Goal: Task Accomplishment & Management: Manage account settings

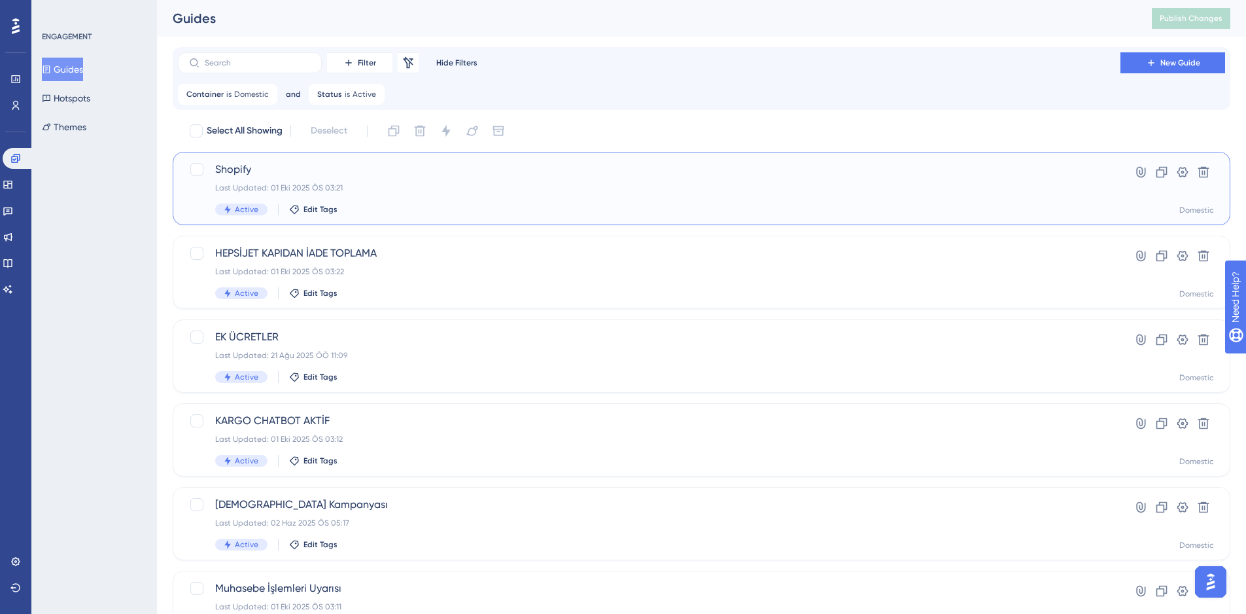
click at [492, 175] on span "Shopify" at bounding box center [649, 170] width 868 height 16
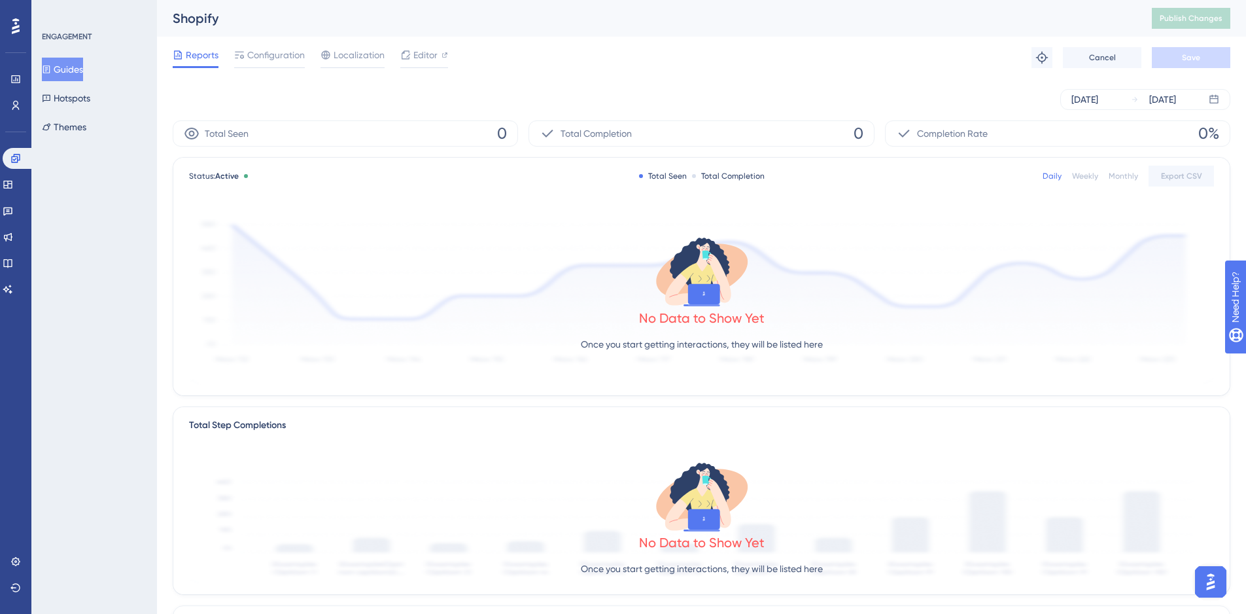
click at [761, 26] on div "Shopify" at bounding box center [646, 18] width 947 height 18
click at [890, 65] on div "Reports Configuration Localization Editor Troubleshoot Cancel Save" at bounding box center [702, 58] width 1058 height 42
click at [83, 74] on button "Guides" at bounding box center [62, 70] width 41 height 24
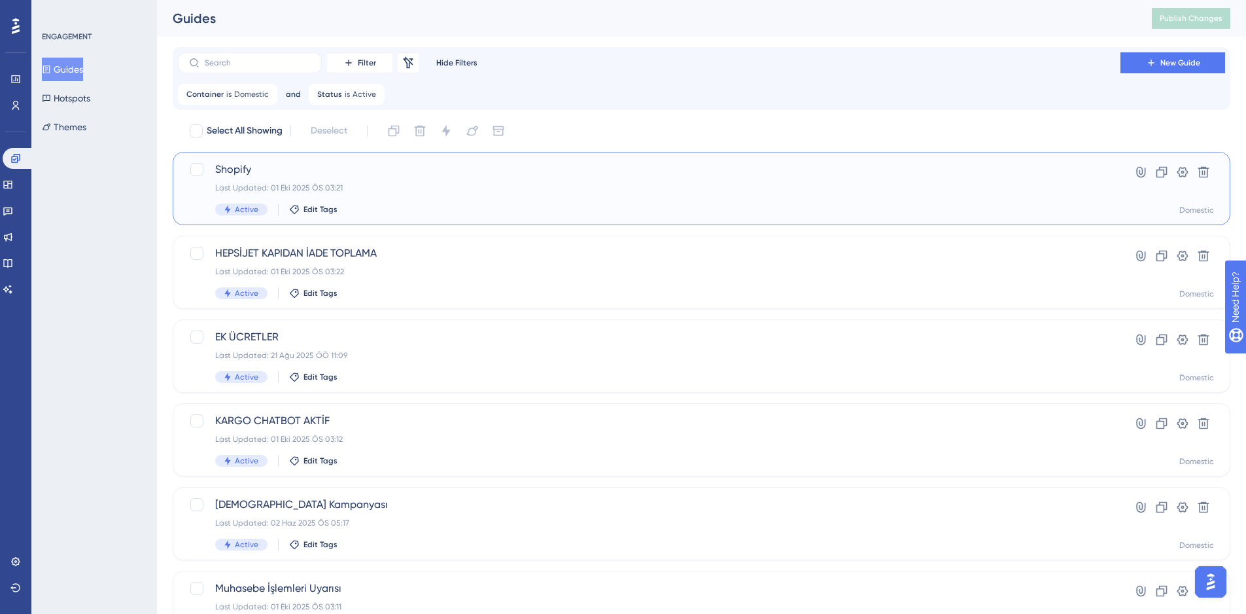
click at [516, 199] on div "Shopify Last Updated: 01 Eki 2025 ÖS 03:21 Active Edit Tags" at bounding box center [649, 189] width 868 height 54
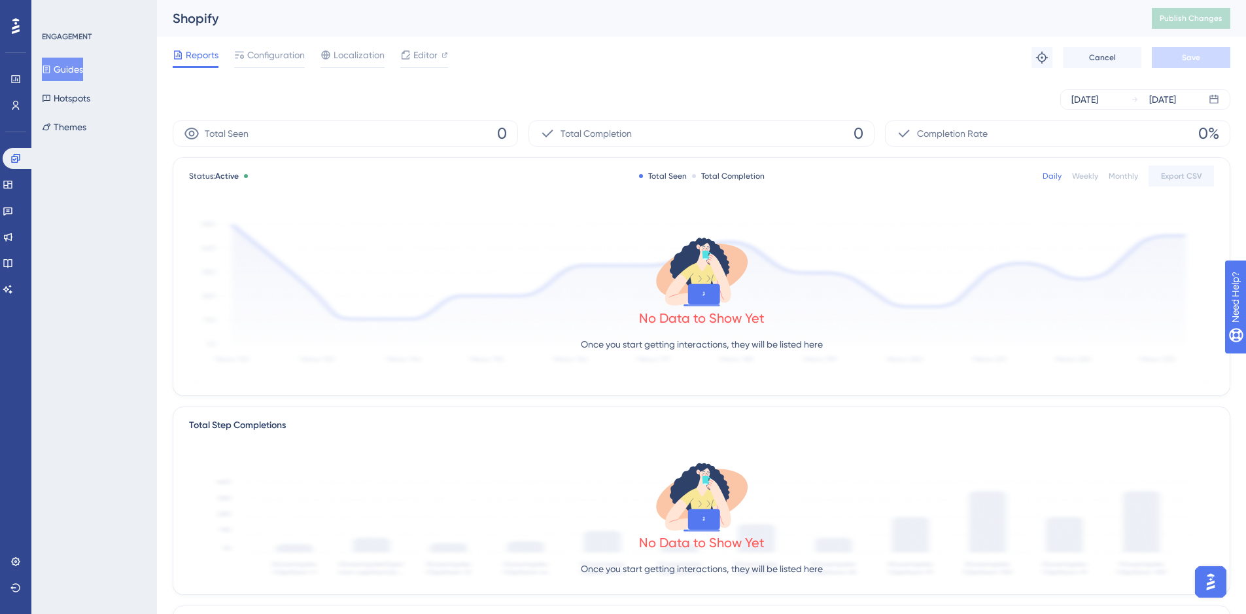
click at [60, 78] on button "Guides" at bounding box center [62, 70] width 41 height 24
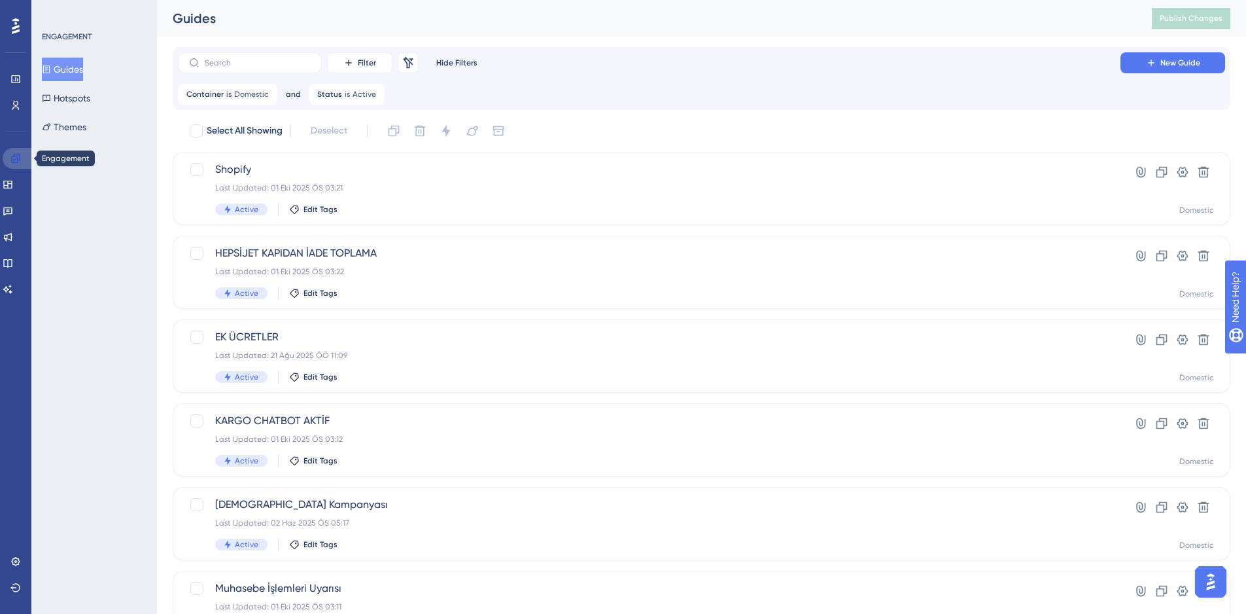
click at [12, 158] on icon at bounding box center [15, 158] width 10 height 10
click at [499, 186] on div "Last Updated: 01 Eki 2025 ÖS 03:21" at bounding box center [649, 188] width 868 height 10
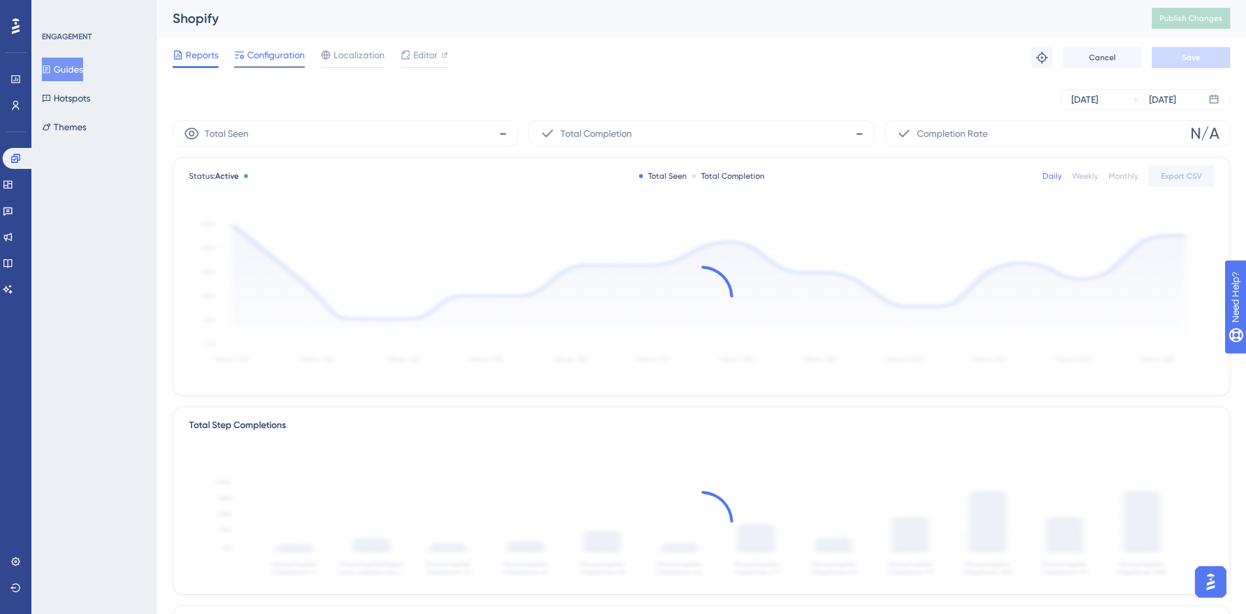
click at [269, 56] on span "Configuration" at bounding box center [276, 55] width 58 height 16
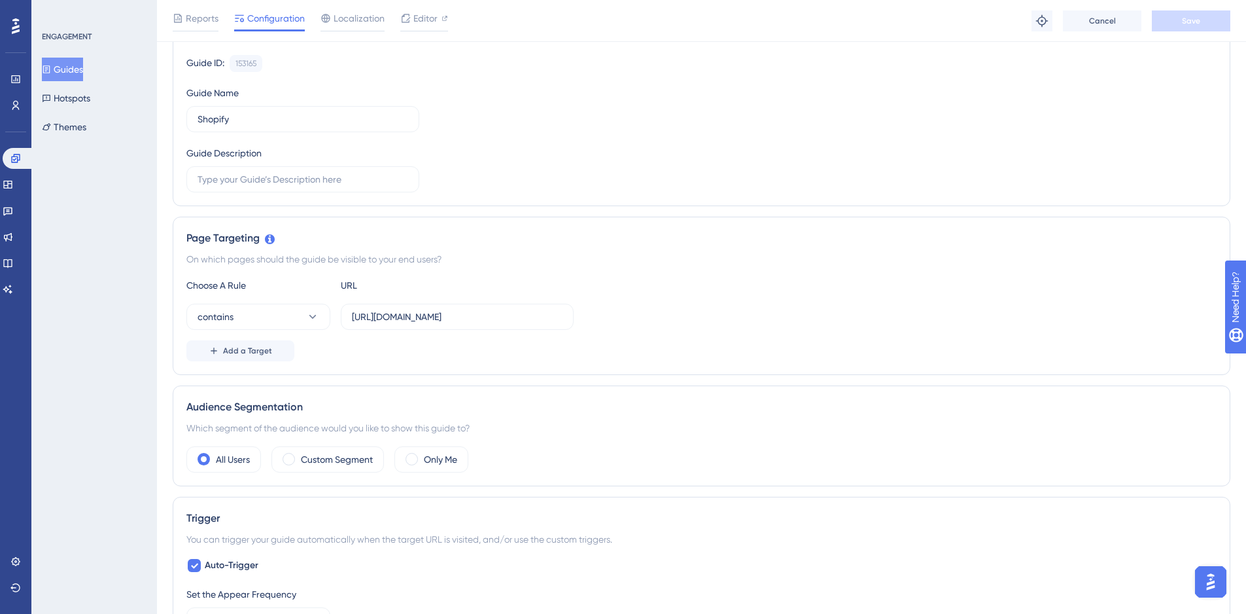
scroll to position [131, 0]
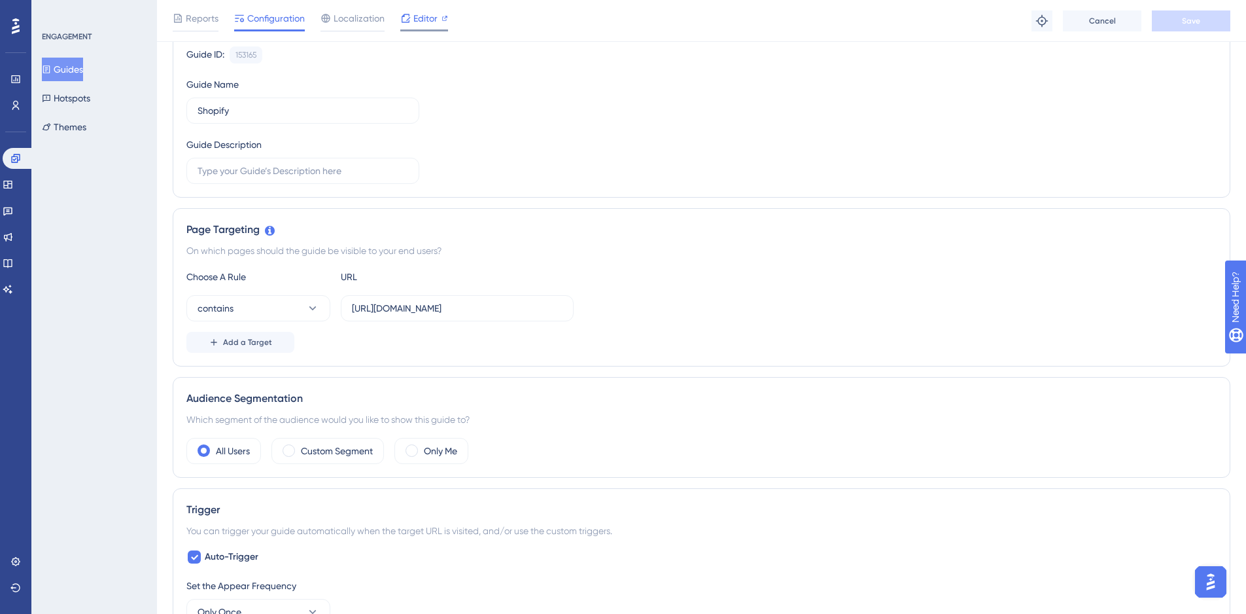
click at [423, 15] on span "Editor" at bounding box center [425, 18] width 24 height 16
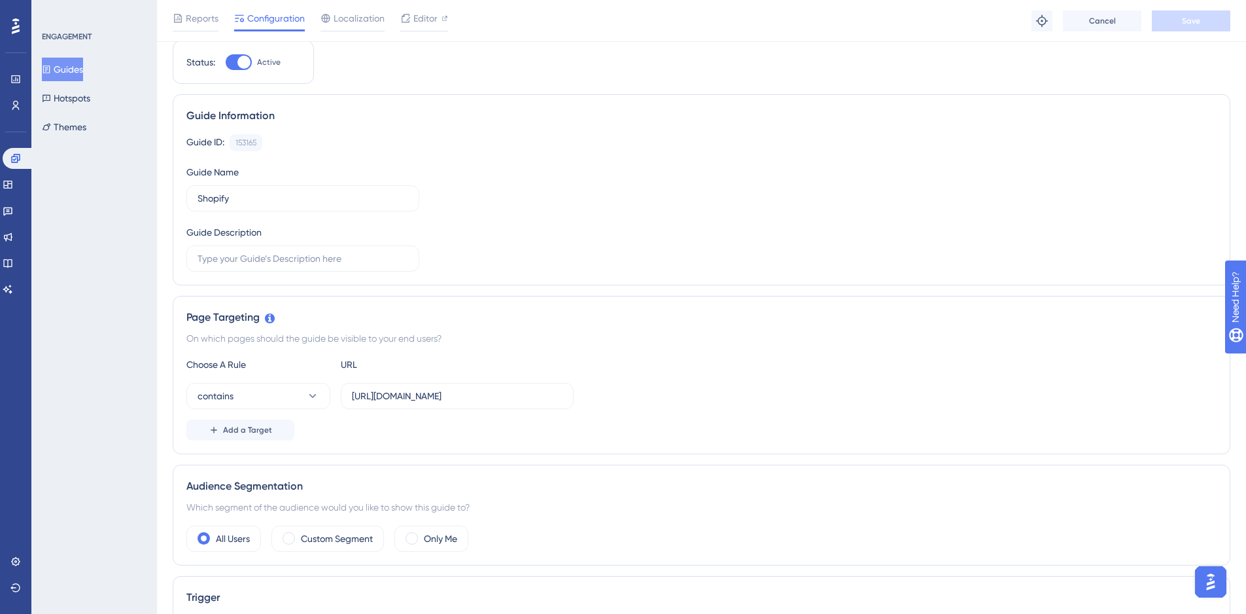
scroll to position [65, 0]
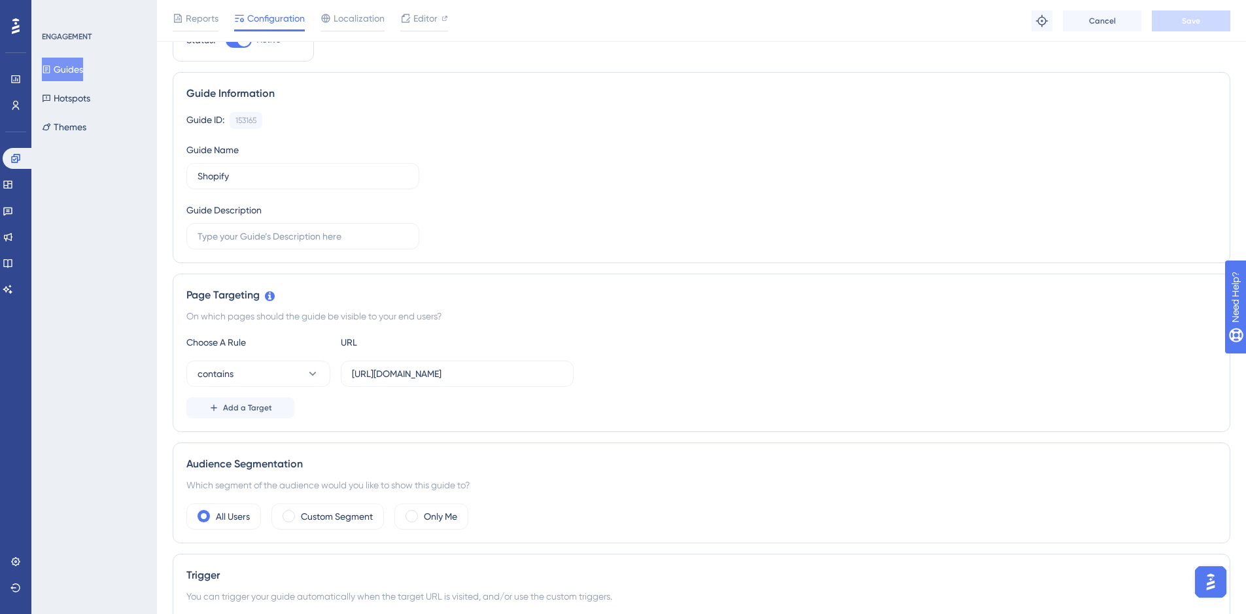
click at [77, 73] on button "Guides" at bounding box center [62, 70] width 41 height 24
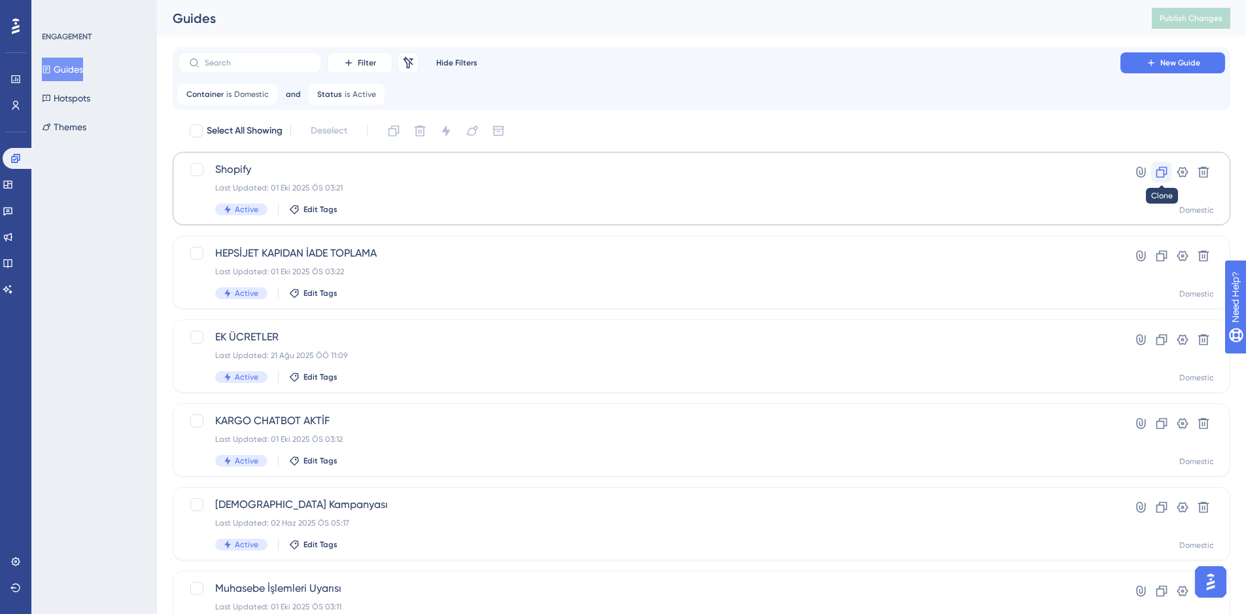
click at [1157, 173] on icon at bounding box center [1162, 172] width 11 height 11
click at [80, 65] on button "Guides" at bounding box center [62, 70] width 41 height 24
click at [65, 67] on button "Guides" at bounding box center [62, 70] width 41 height 24
click at [90, 107] on button "Hotspots" at bounding box center [66, 98] width 48 height 24
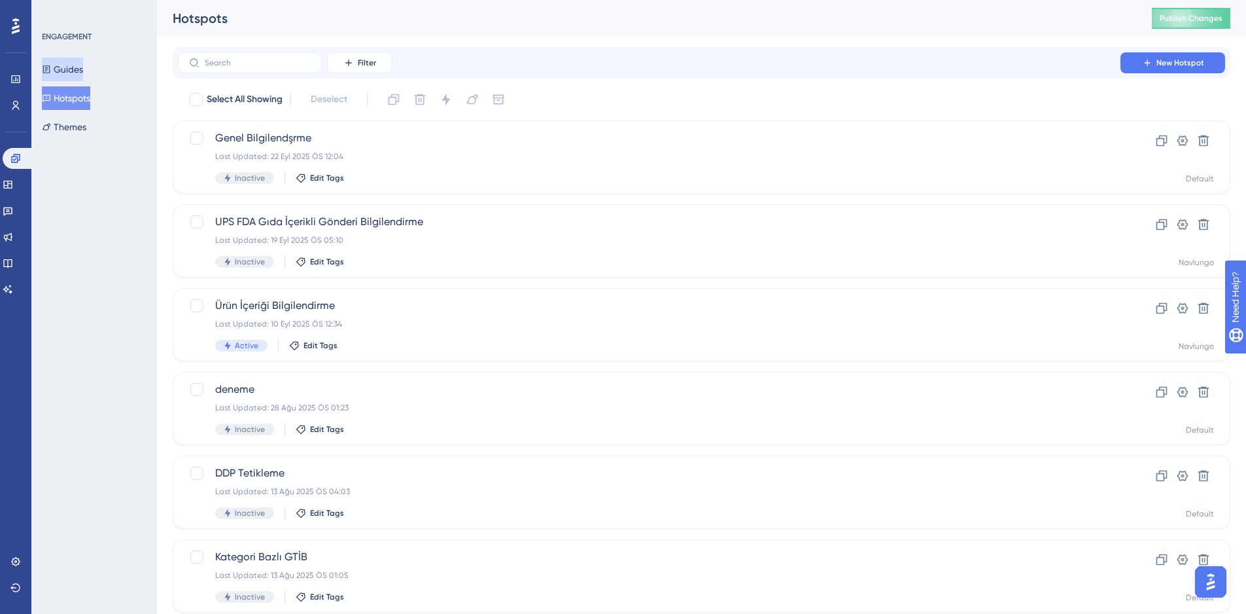
click at [80, 68] on button "Guides" at bounding box center [62, 70] width 41 height 24
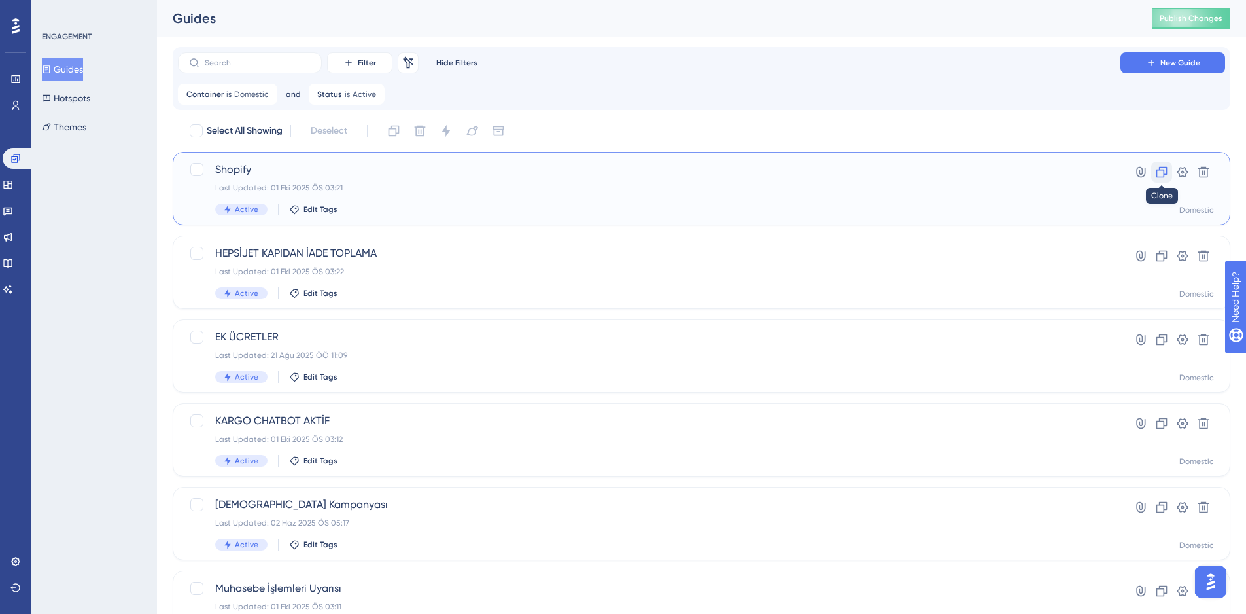
click at [1161, 171] on icon at bounding box center [1161, 172] width 13 height 13
click at [77, 97] on button "Hotspots" at bounding box center [66, 98] width 48 height 24
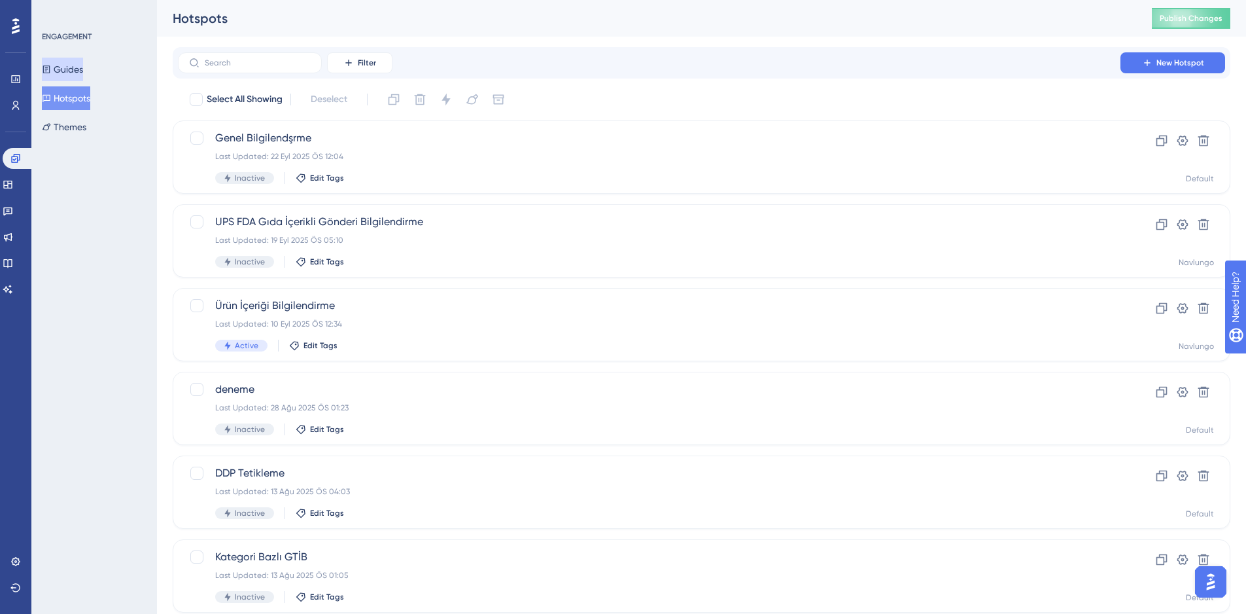
click at [79, 69] on button "Guides" at bounding box center [62, 70] width 41 height 24
